Goal: Check status: Check status

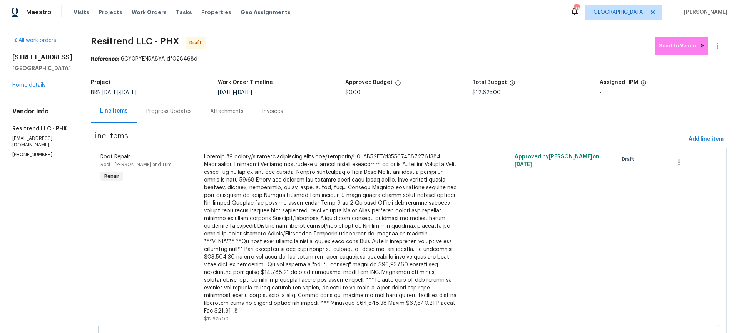
click at [168, 108] on div "Progress Updates" at bounding box center [168, 111] width 45 height 8
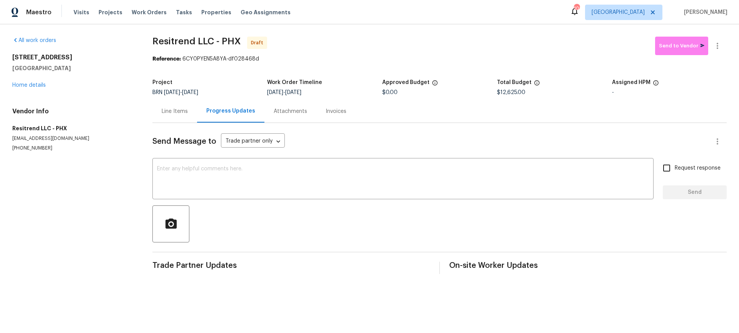
click at [298, 120] on div "Attachments" at bounding box center [290, 111] width 52 height 23
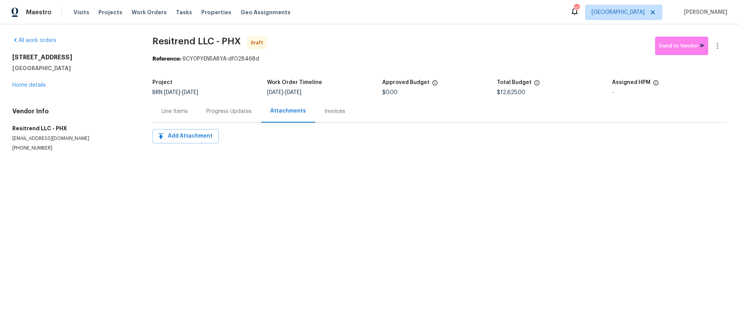
click at [179, 109] on div "Line Items" at bounding box center [175, 111] width 26 height 8
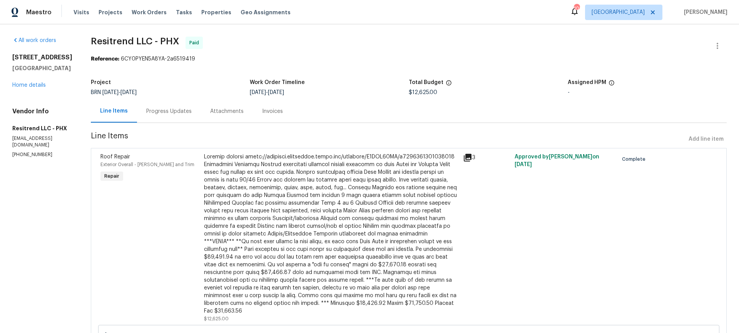
click at [469, 161] on icon at bounding box center [467, 157] width 9 height 9
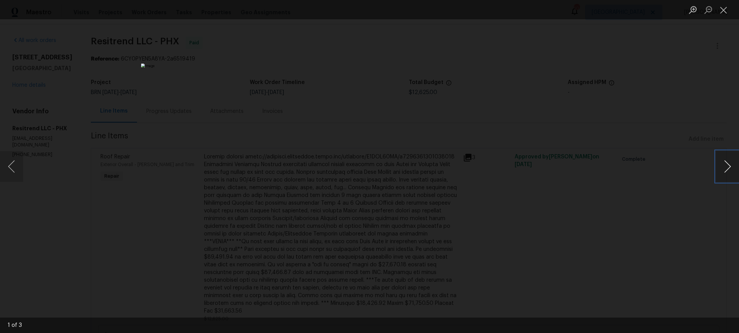
click at [728, 171] on button "Next image" at bounding box center [727, 166] width 23 height 31
click at [428, 185] on img "Lightbox" at bounding box center [369, 167] width 457 height 206
click at [354, 145] on img "Lightbox" at bounding box center [213, 76] width 918 height 413
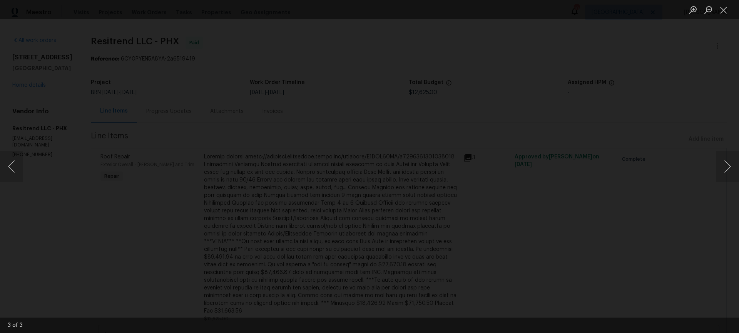
click at [623, 142] on div "Lightbox" at bounding box center [369, 166] width 739 height 333
